Goal: Task Accomplishment & Management: Manage account settings

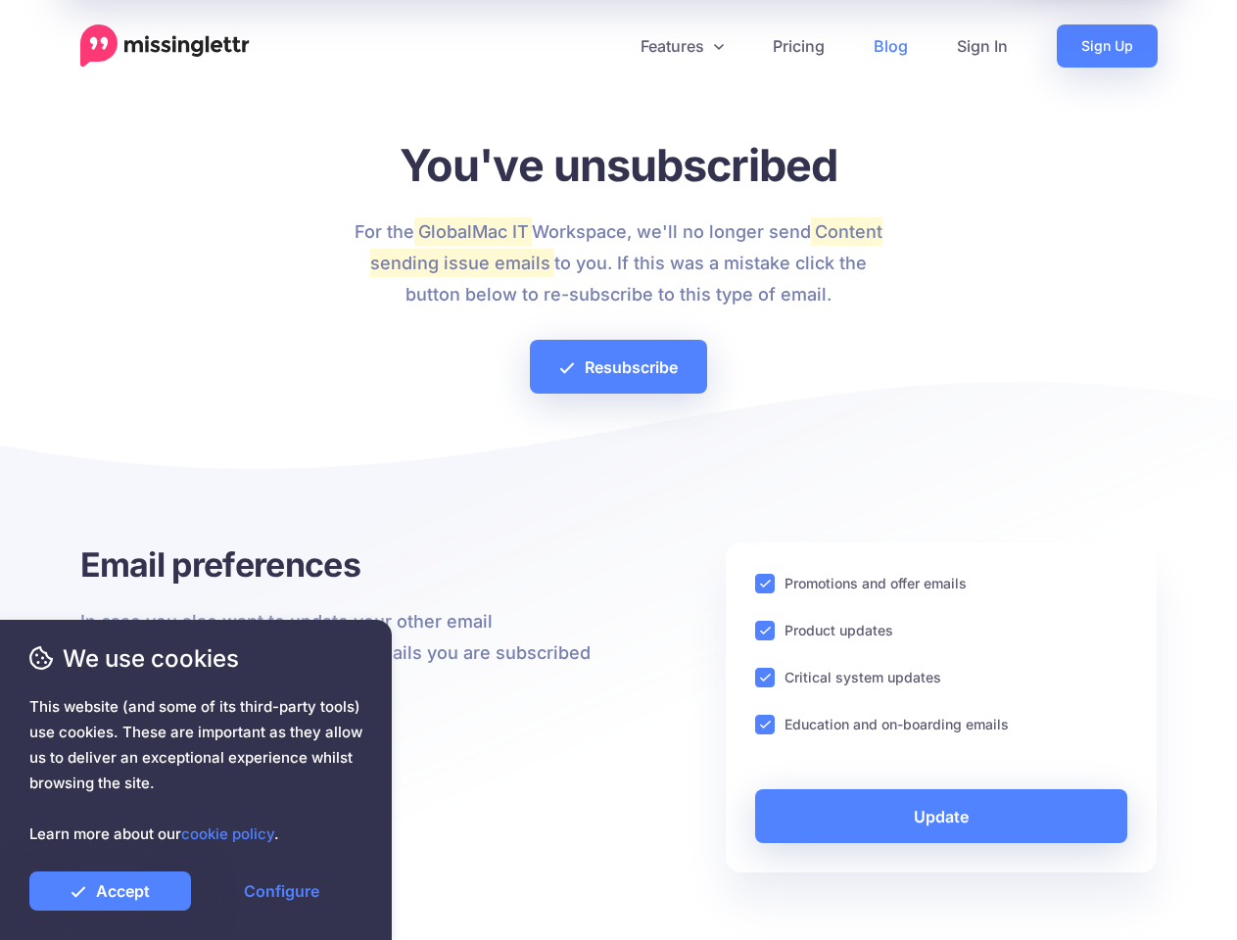
click at [618, 470] on div at bounding box center [618, 473] width 1077 height 137
click at [610, 46] on icon at bounding box center [611, 46] width 10 height 10
click at [681, 46] on link "Features" at bounding box center [682, 45] width 132 height 43
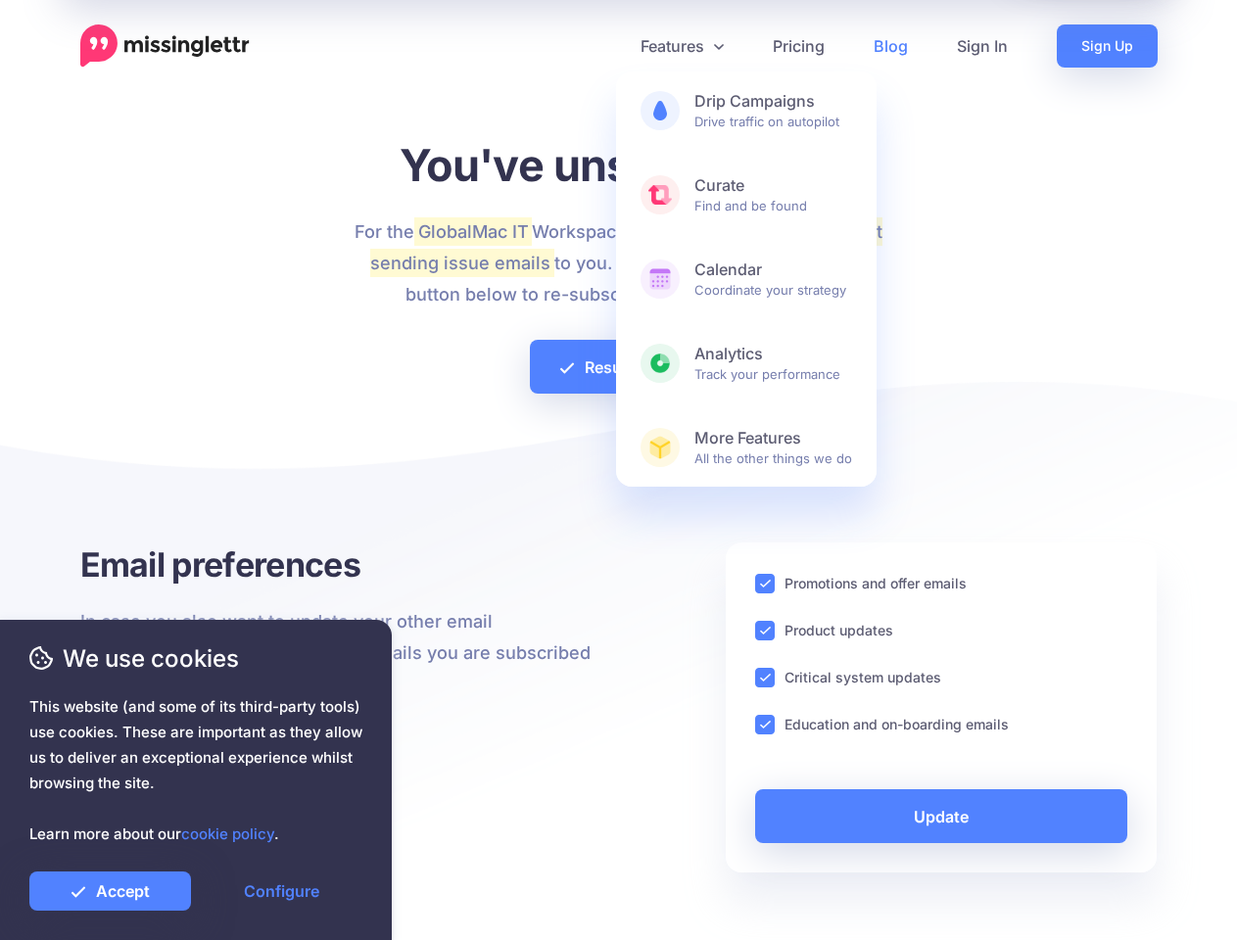
click at [765, 584] on ins at bounding box center [765, 584] width 20 height 20
click at [765, 631] on ins at bounding box center [765, 631] width 20 height 20
click at [765, 678] on ins at bounding box center [765, 678] width 20 height 20
click at [765, 725] on ins at bounding box center [765, 725] width 20 height 20
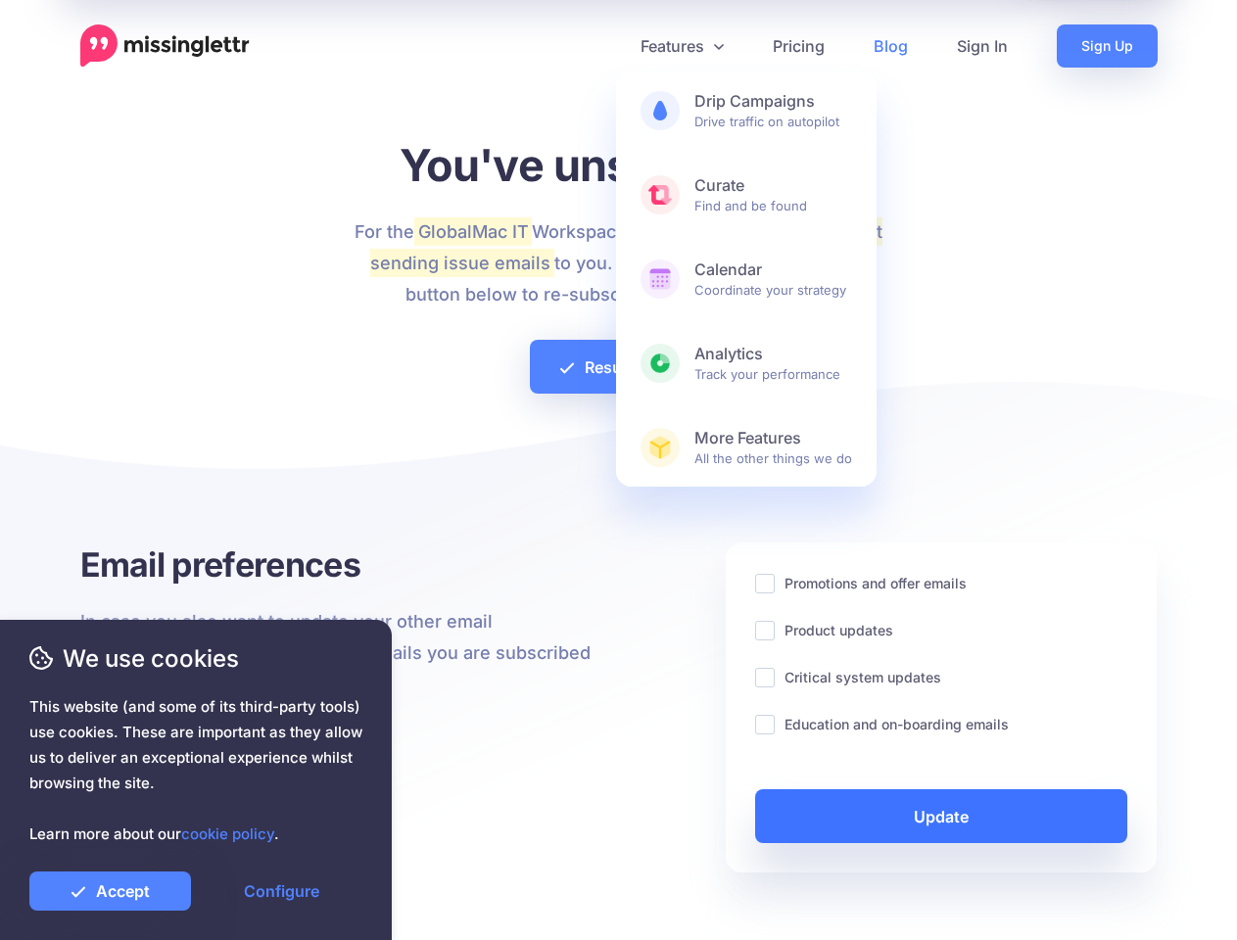
click at [941, 816] on link "Update" at bounding box center [941, 816] width 373 height 54
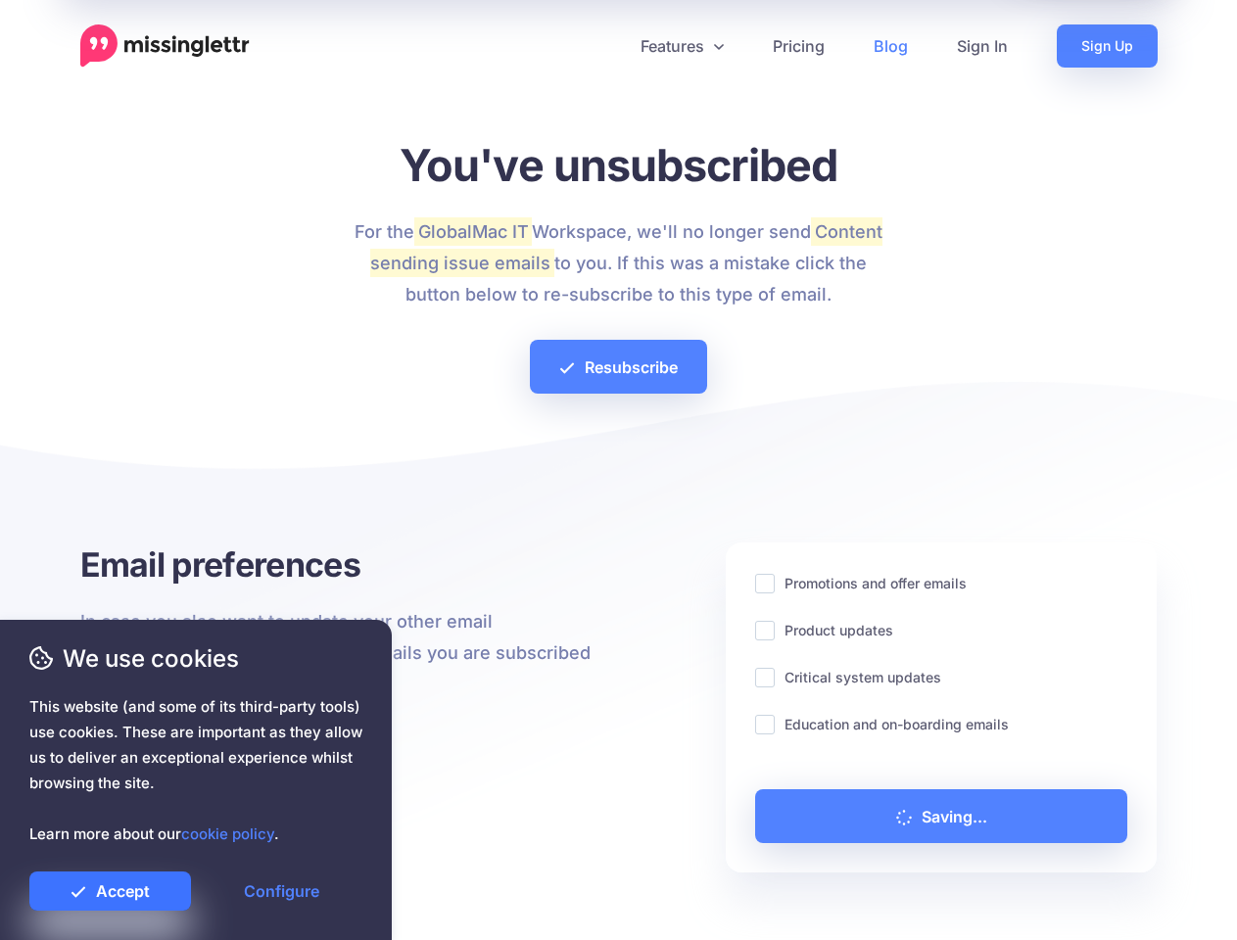
click at [110, 891] on link "Accept" at bounding box center [110, 890] width 162 height 39
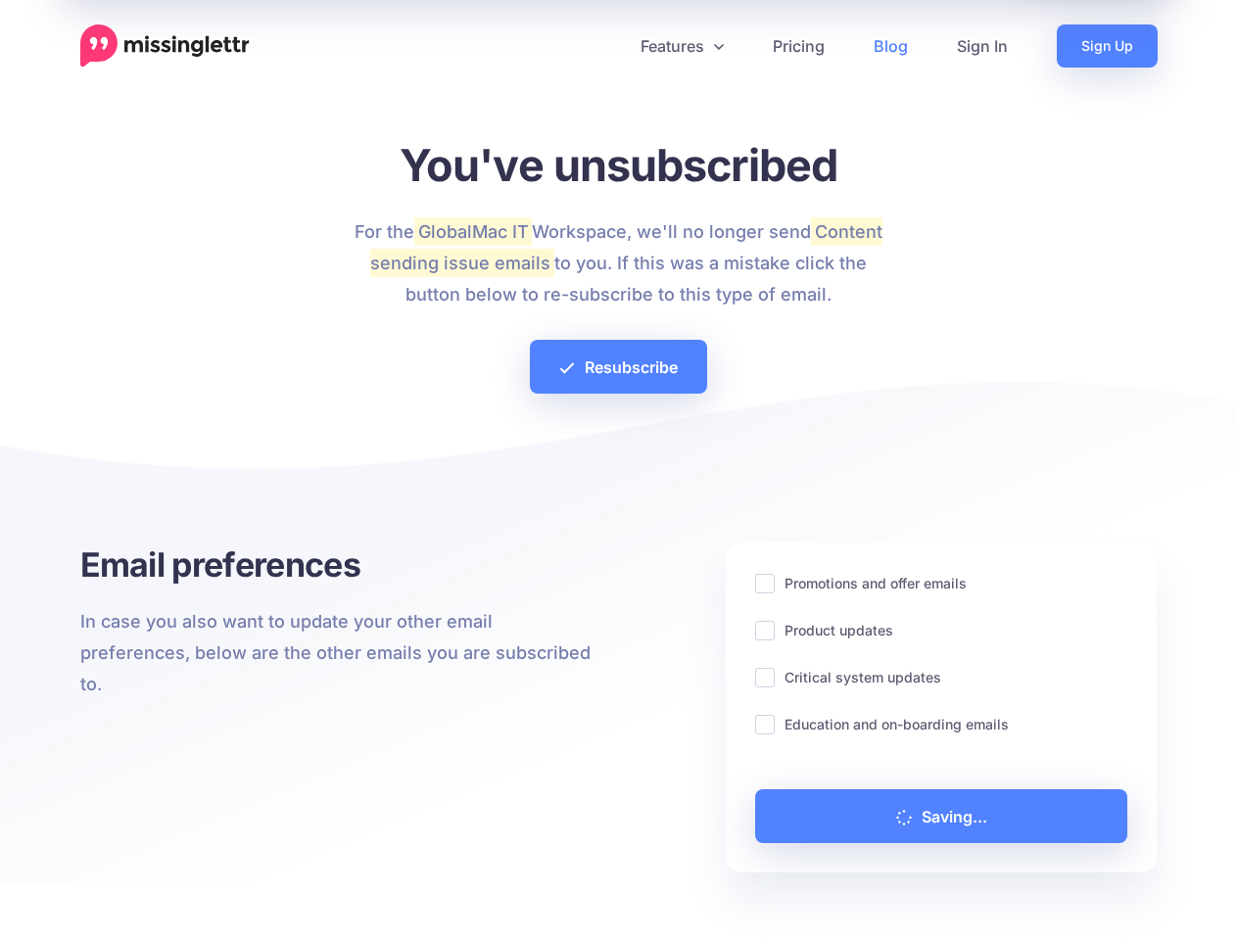
click at [281, 891] on link "Configure" at bounding box center [282, 890] width 162 height 39
